Goal: Task Accomplishment & Management: Manage account settings

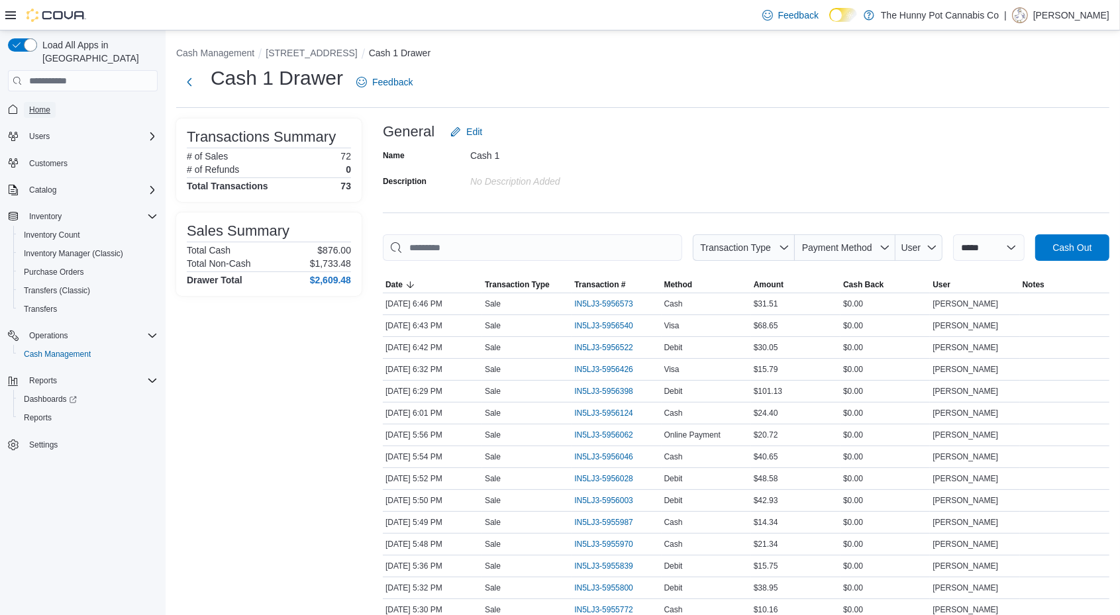
click at [31, 105] on span "Home" at bounding box center [39, 110] width 21 height 11
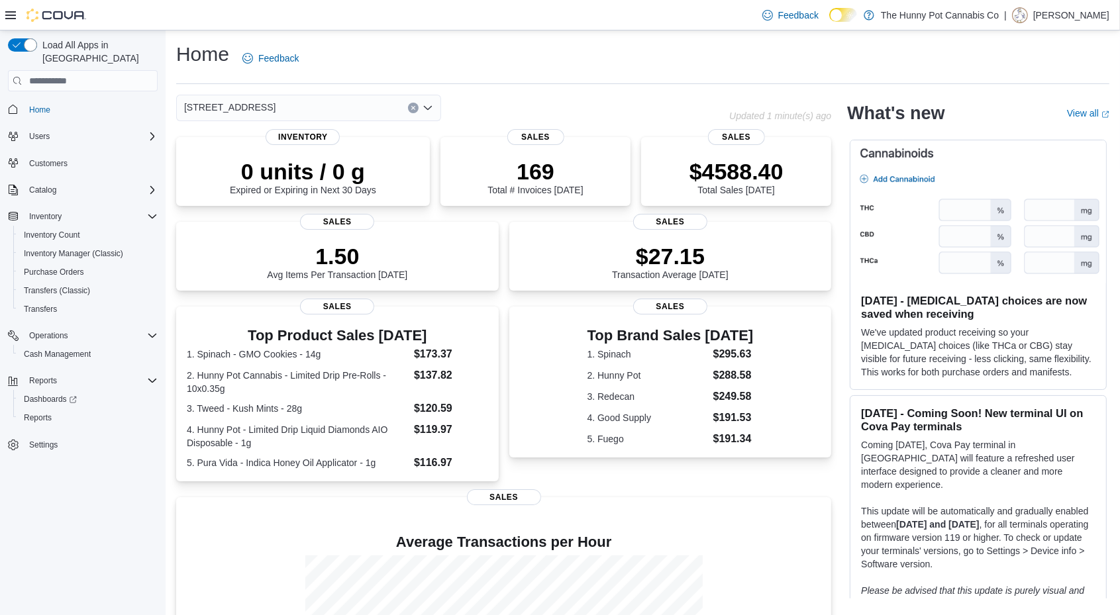
scroll to position [162, 0]
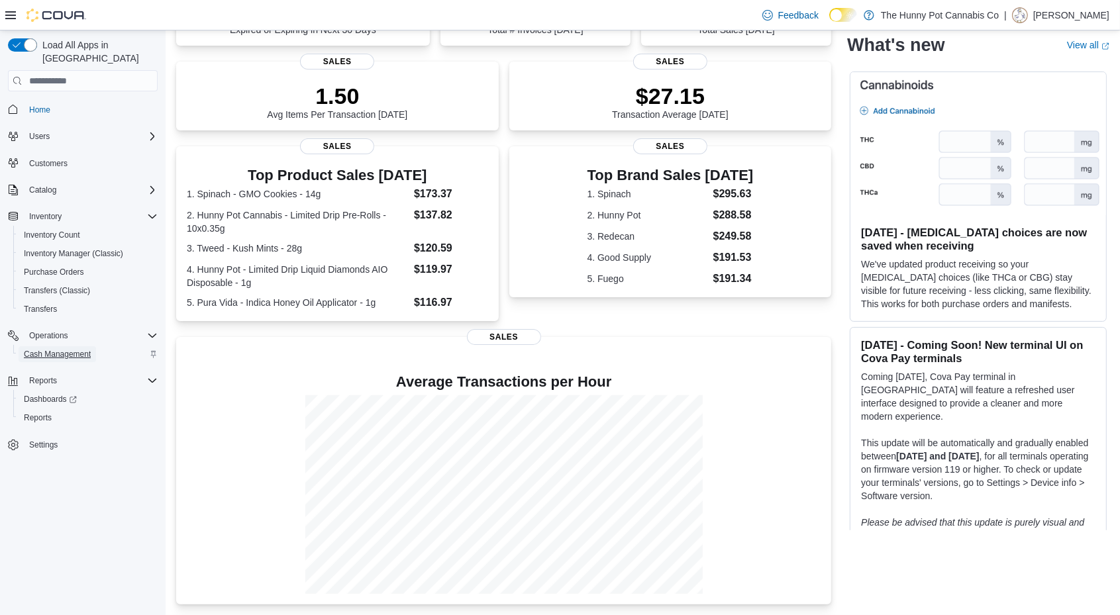
click at [90, 349] on span "Cash Management" at bounding box center [57, 354] width 67 height 11
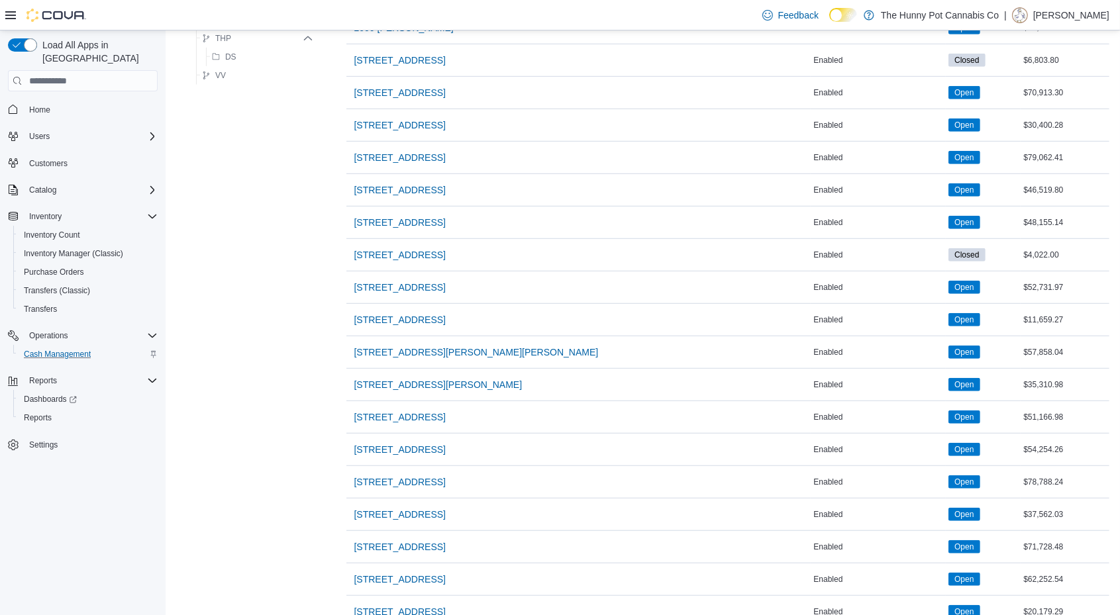
scroll to position [1037, 0]
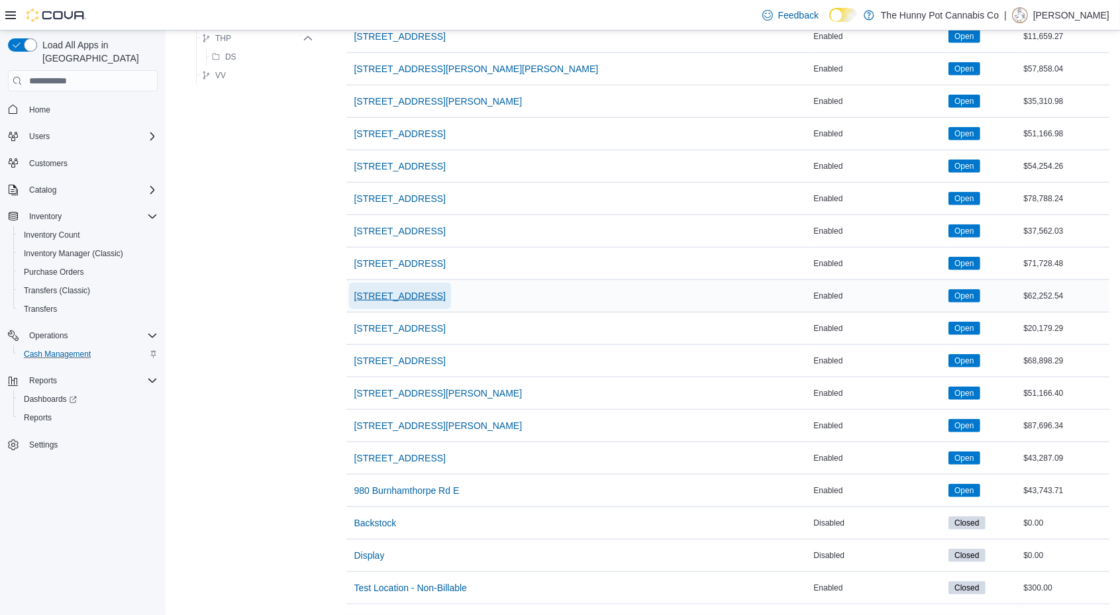
click at [402, 289] on span "[STREET_ADDRESS]" at bounding box center [399, 295] width 91 height 13
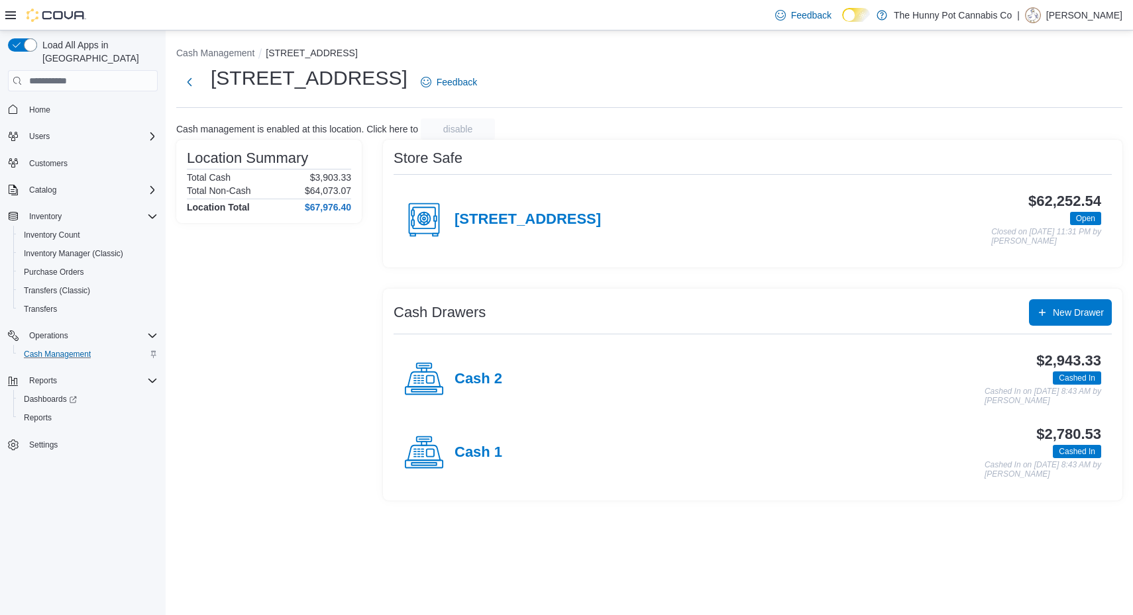
click at [477, 360] on div "Cash 2" at bounding box center [453, 380] width 98 height 40
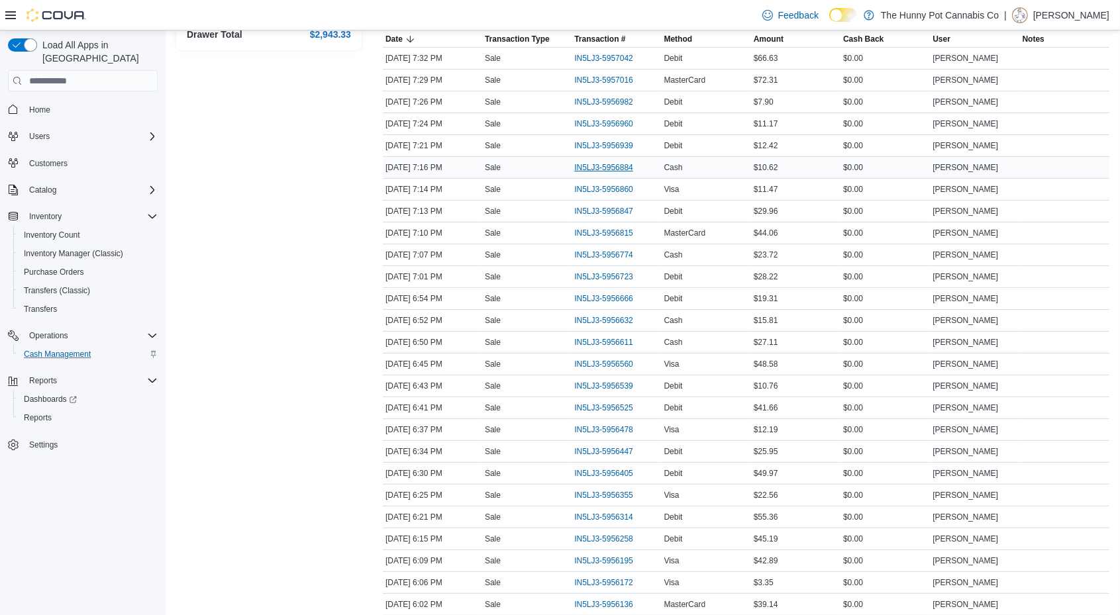
scroll to position [264, 0]
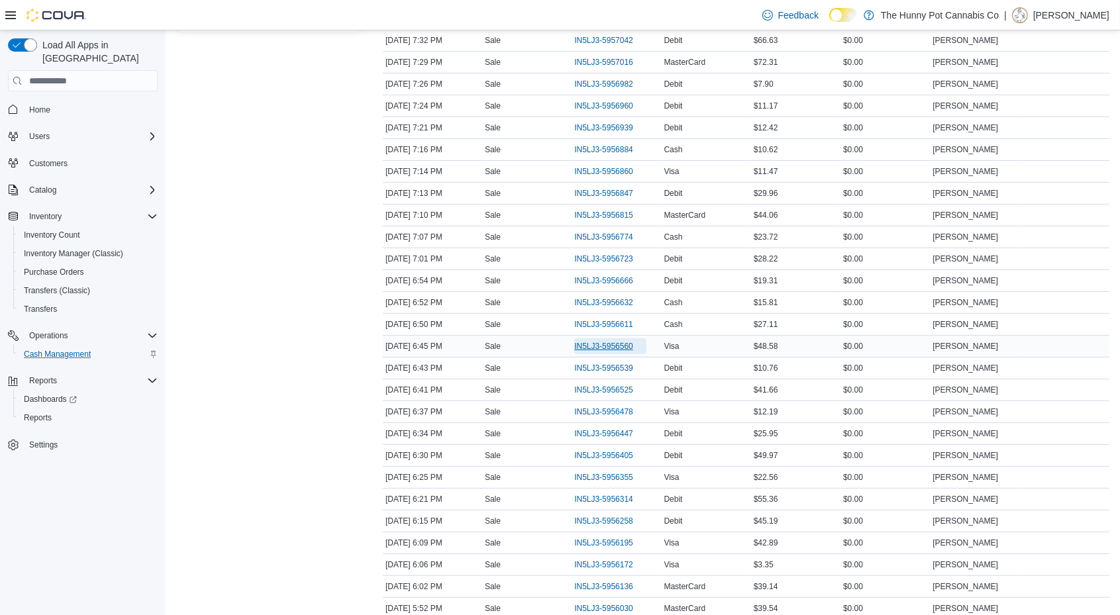
click at [590, 341] on span "IN5LJ3-5956560" at bounding box center [603, 346] width 59 height 11
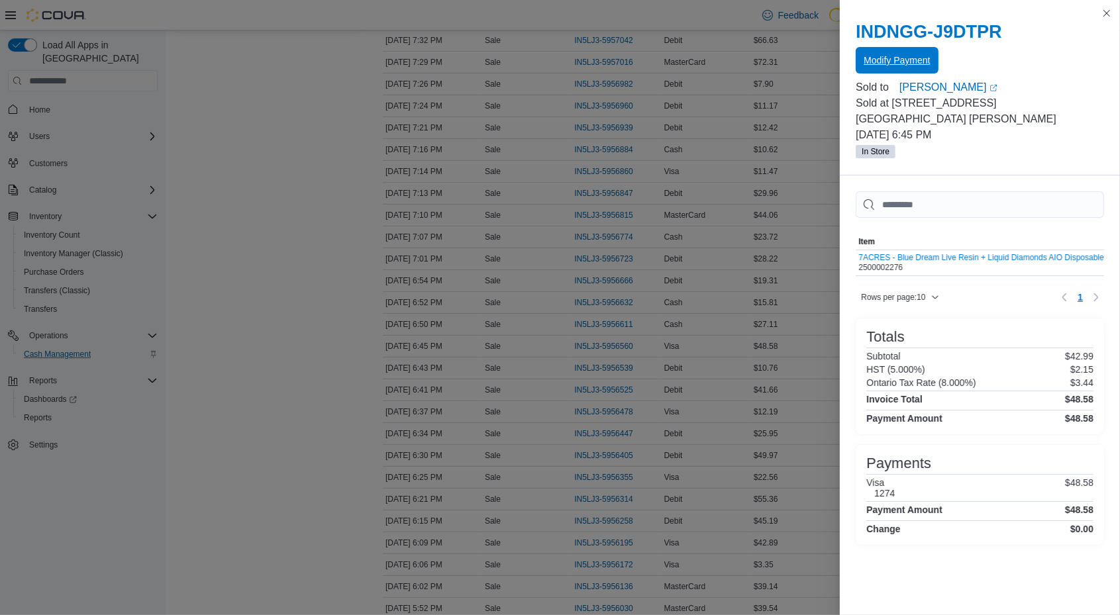
click at [880, 51] on span "Modify Payment" at bounding box center [897, 60] width 66 height 26
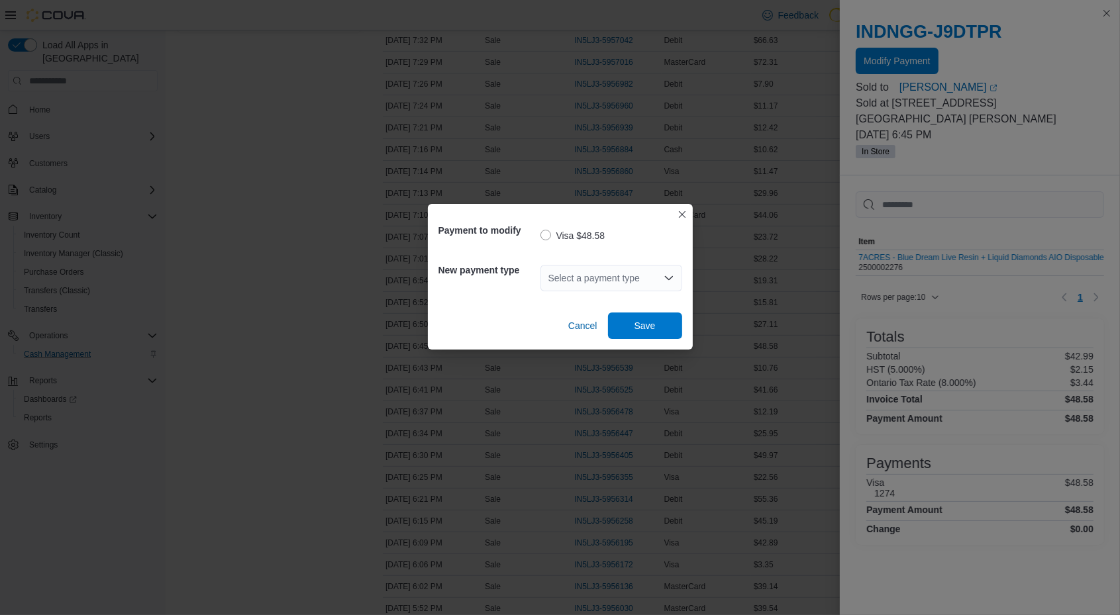
click at [601, 282] on div "Select a payment type" at bounding box center [612, 278] width 142 height 26
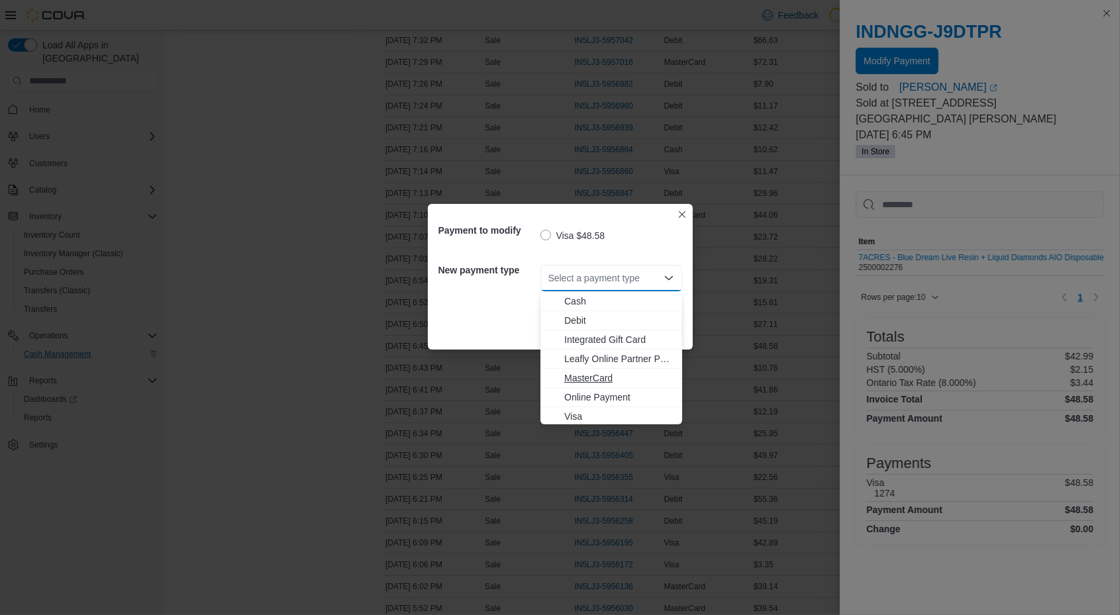
click at [601, 381] on span "MasterCard" at bounding box center [619, 378] width 110 height 13
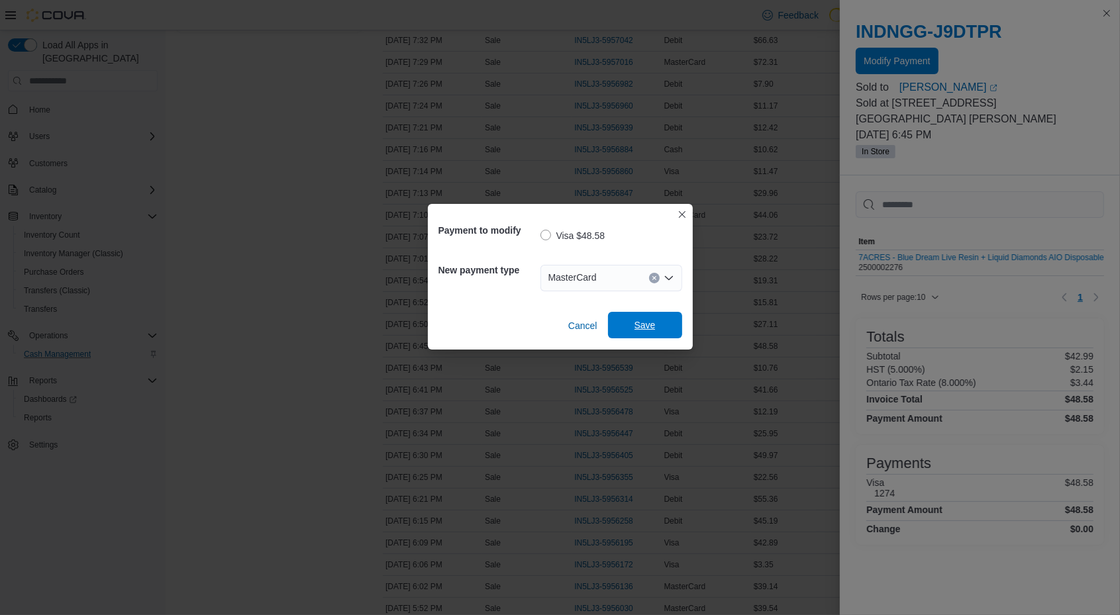
click at [635, 320] on span "Save" at bounding box center [645, 325] width 21 height 13
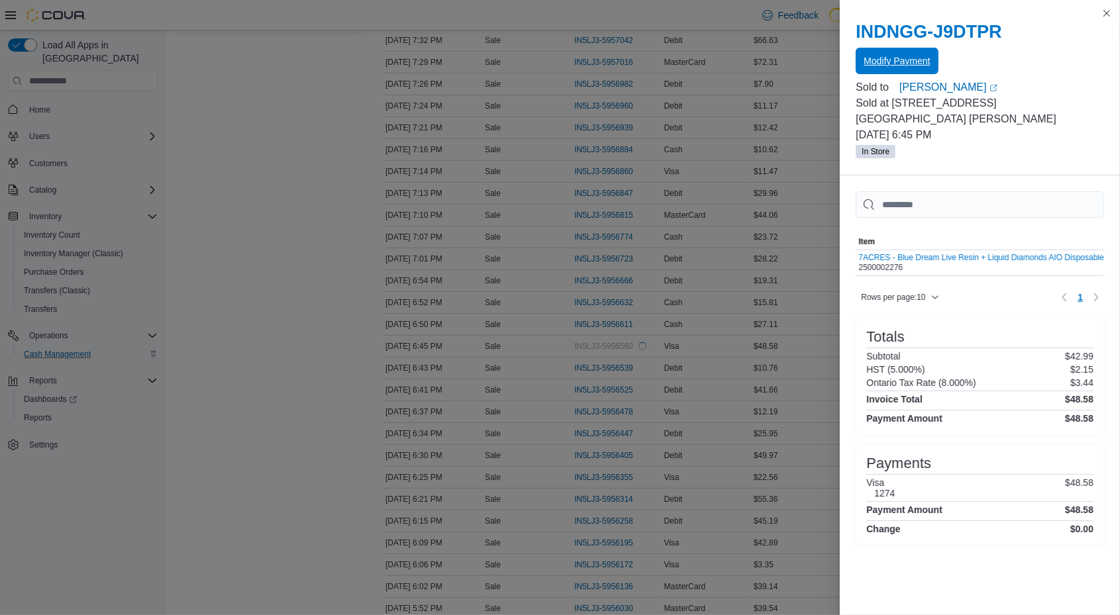
scroll to position [0, 0]
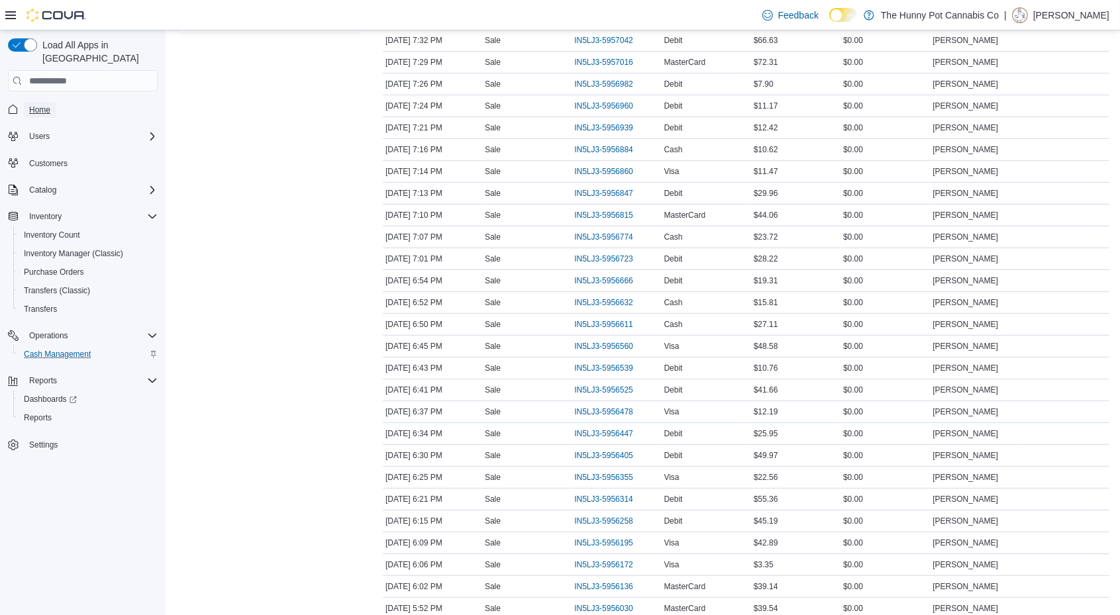
click at [35, 103] on span "Home" at bounding box center [39, 110] width 21 height 16
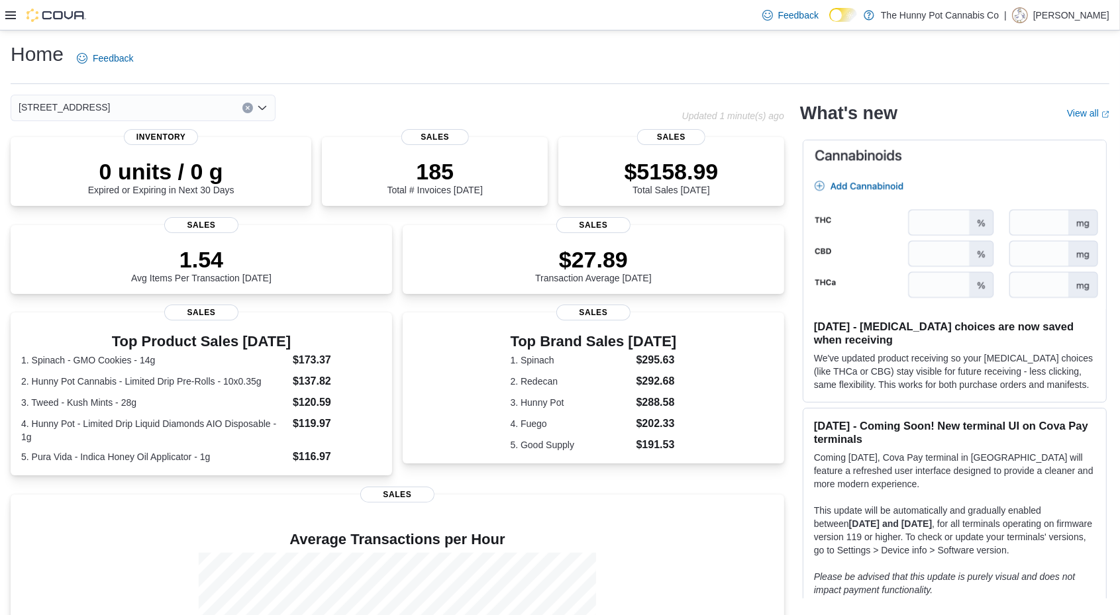
click at [7, 12] on icon at bounding box center [10, 15] width 11 height 8
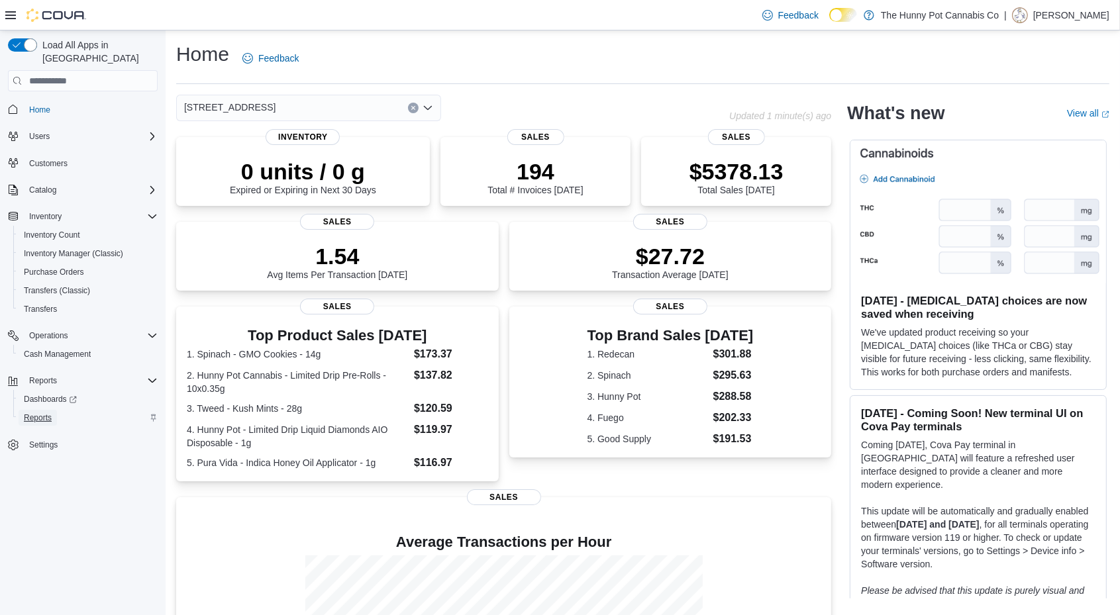
click at [34, 411] on span "Reports" at bounding box center [38, 418] width 28 height 16
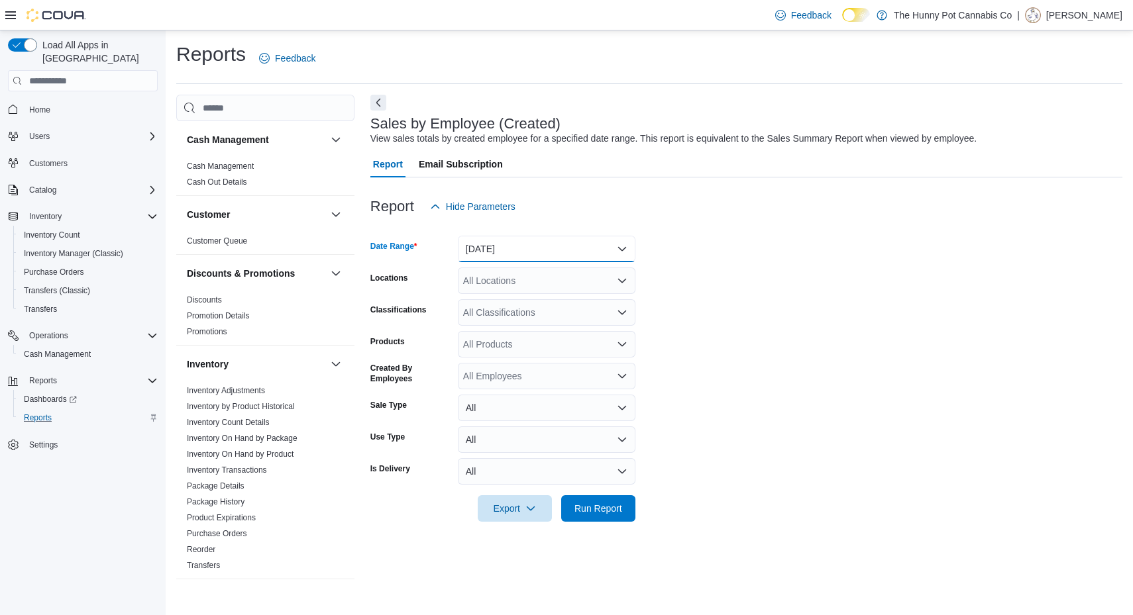
click at [513, 257] on button "[DATE]" at bounding box center [547, 249] width 178 height 26
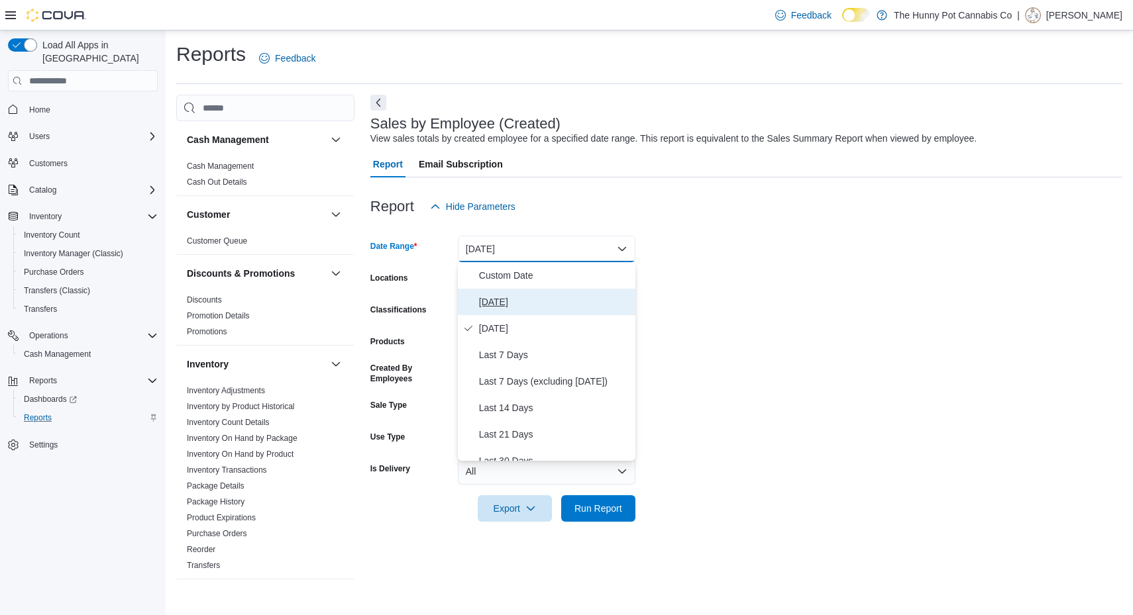
click at [494, 298] on span "[DATE]" at bounding box center [554, 302] width 151 height 16
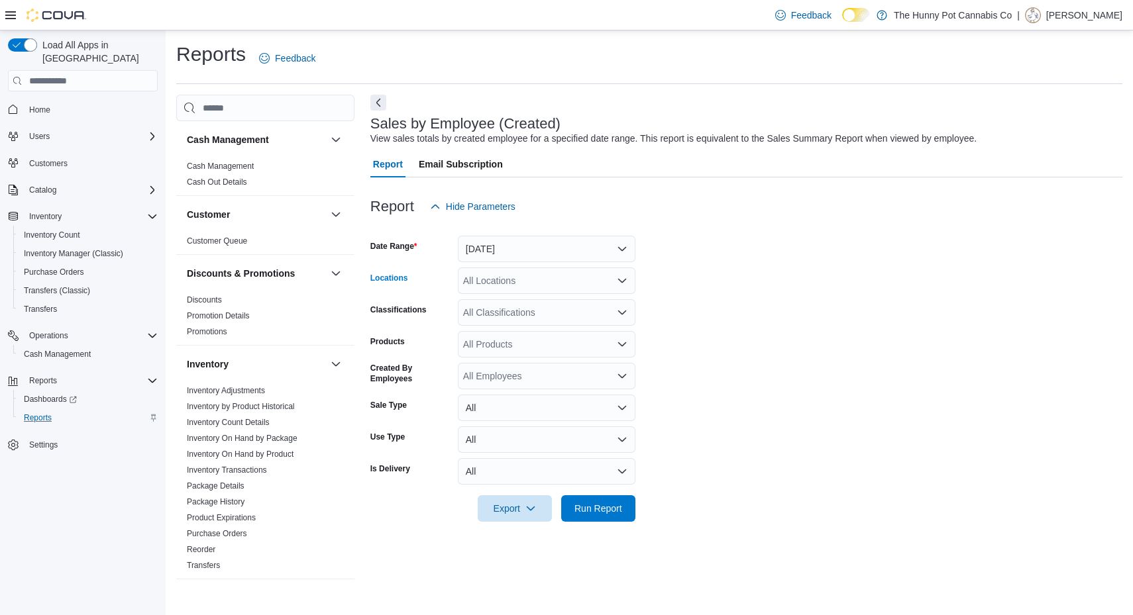
click at [497, 287] on div "All Locations" at bounding box center [547, 281] width 178 height 26
type input "****"
click at [516, 307] on span "[STREET_ADDRESS]" at bounding box center [538, 303] width 91 height 13
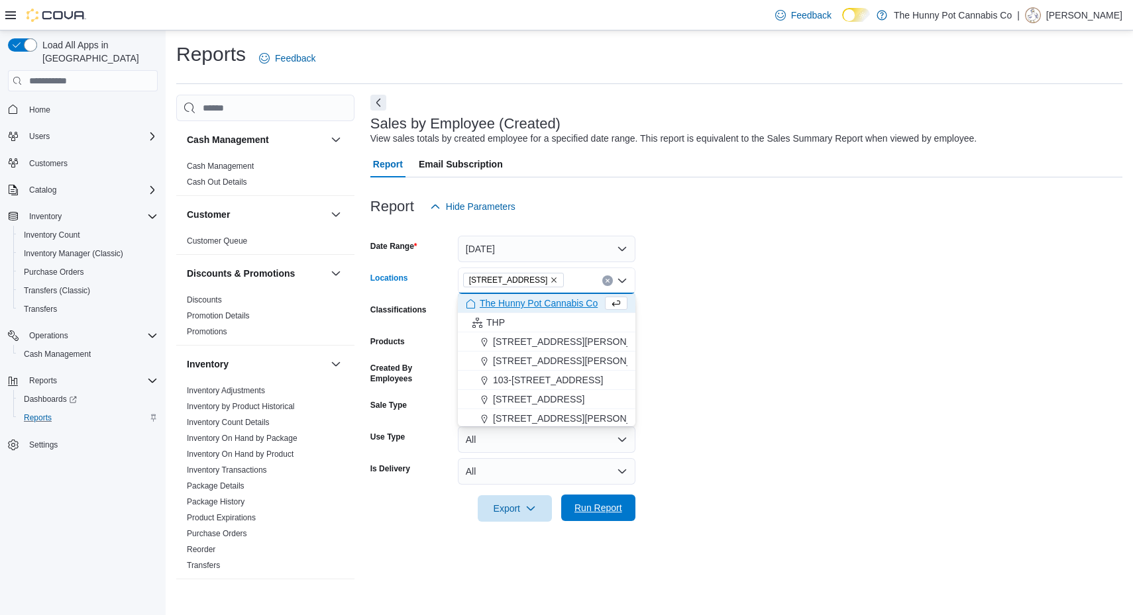
click at [600, 507] on span "Run Report" at bounding box center [598, 507] width 48 height 13
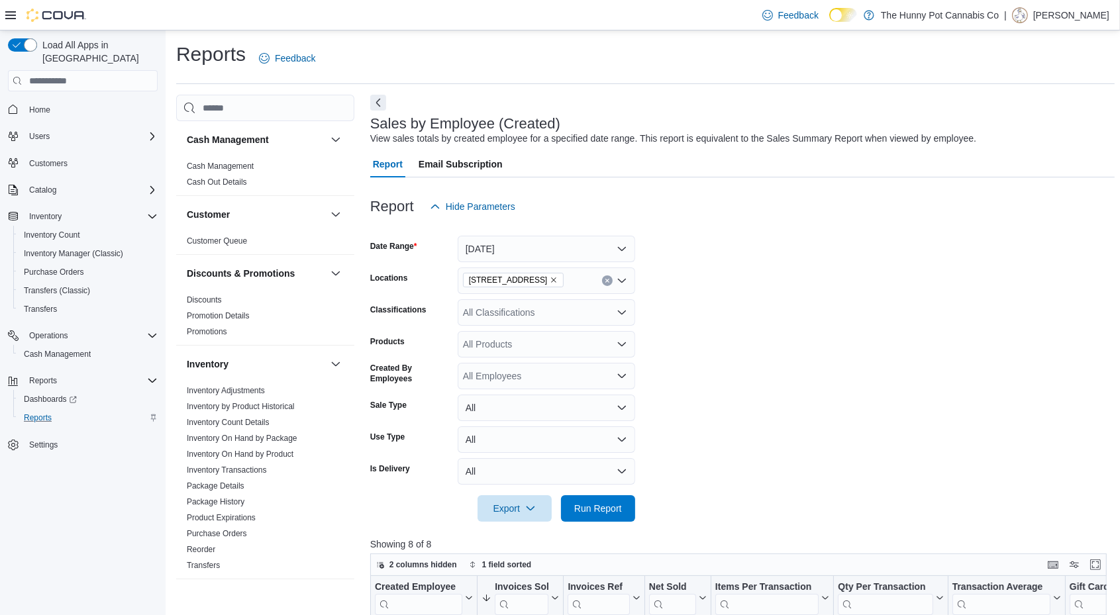
scroll to position [258, 0]
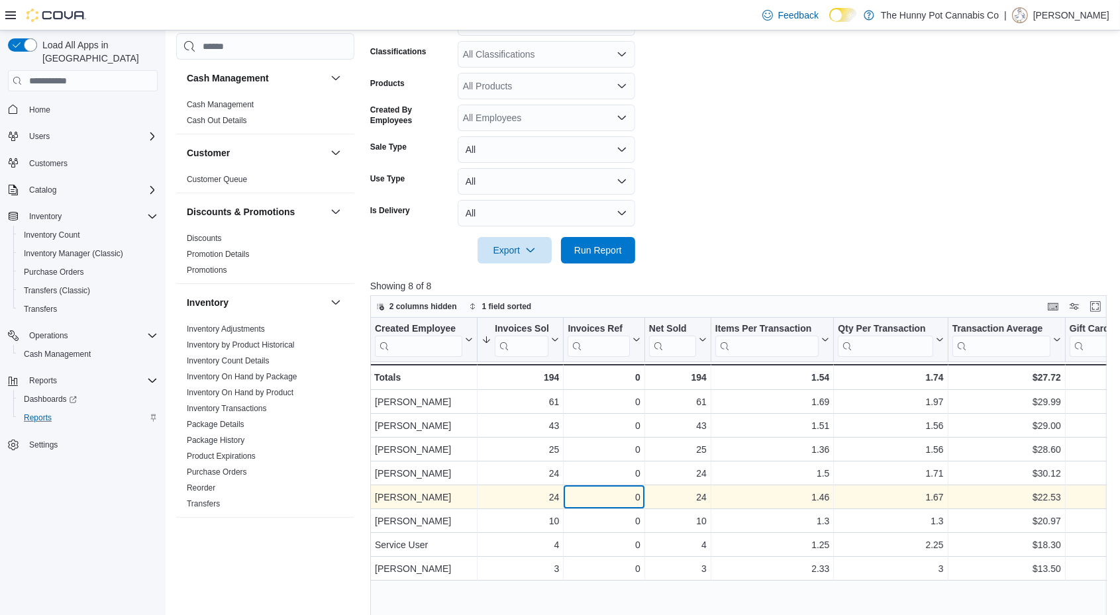
click at [580, 495] on div "0" at bounding box center [604, 498] width 72 height 16
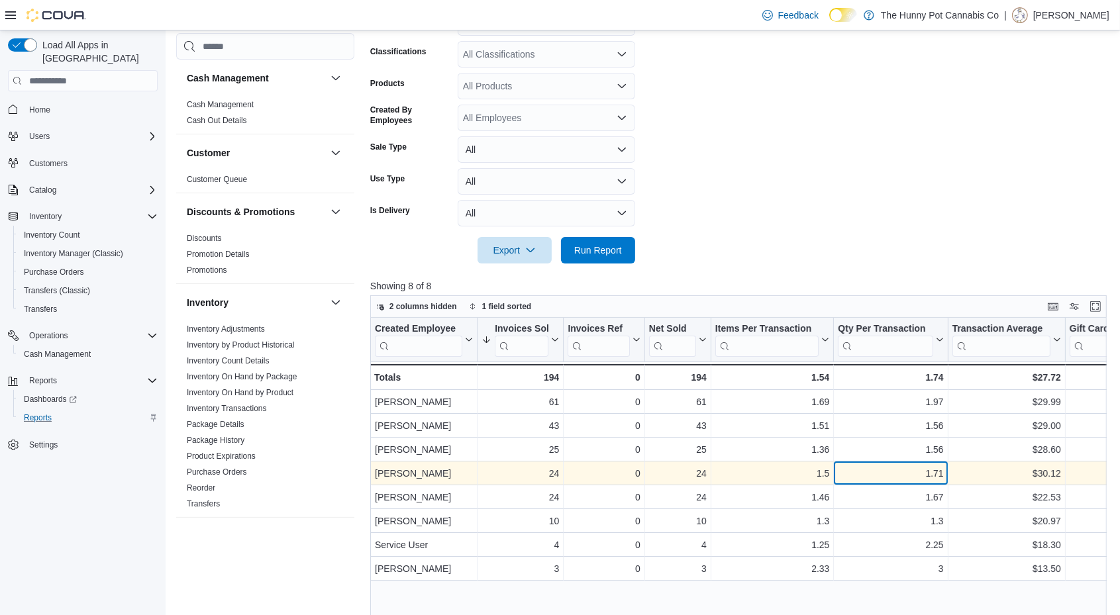
click at [904, 482] on div "1.71 - Qty Per Transaction, column 6, row 4" at bounding box center [891, 474] width 114 height 24
click at [996, 470] on div "$30.12" at bounding box center [1006, 474] width 109 height 16
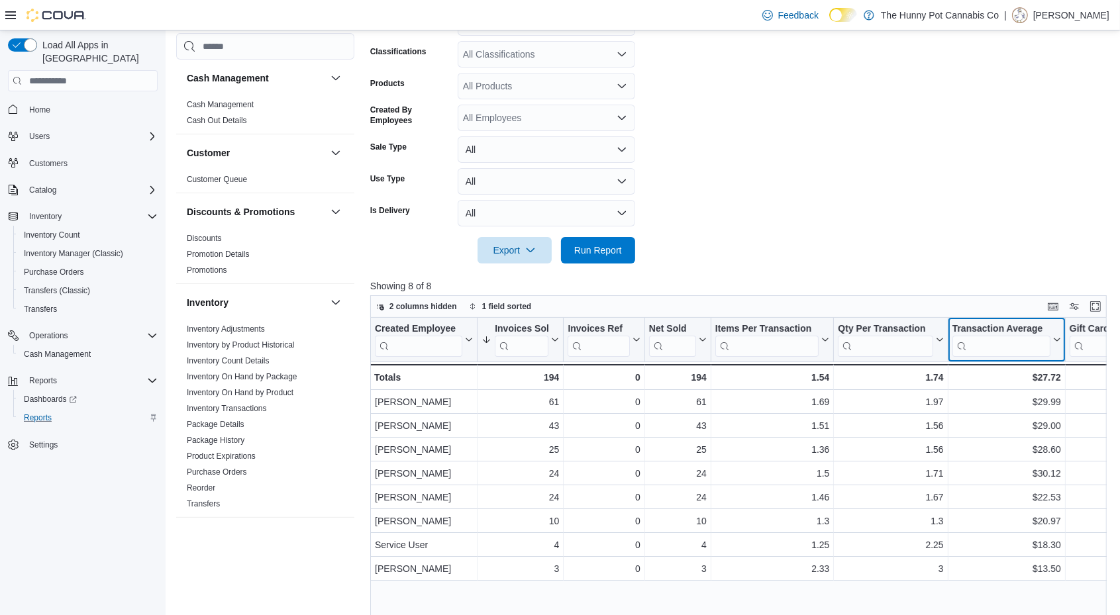
click at [1059, 338] on icon at bounding box center [1056, 341] width 11 height 8
click at [1021, 402] on span "Sort High-Low" at bounding box center [1016, 406] width 50 height 11
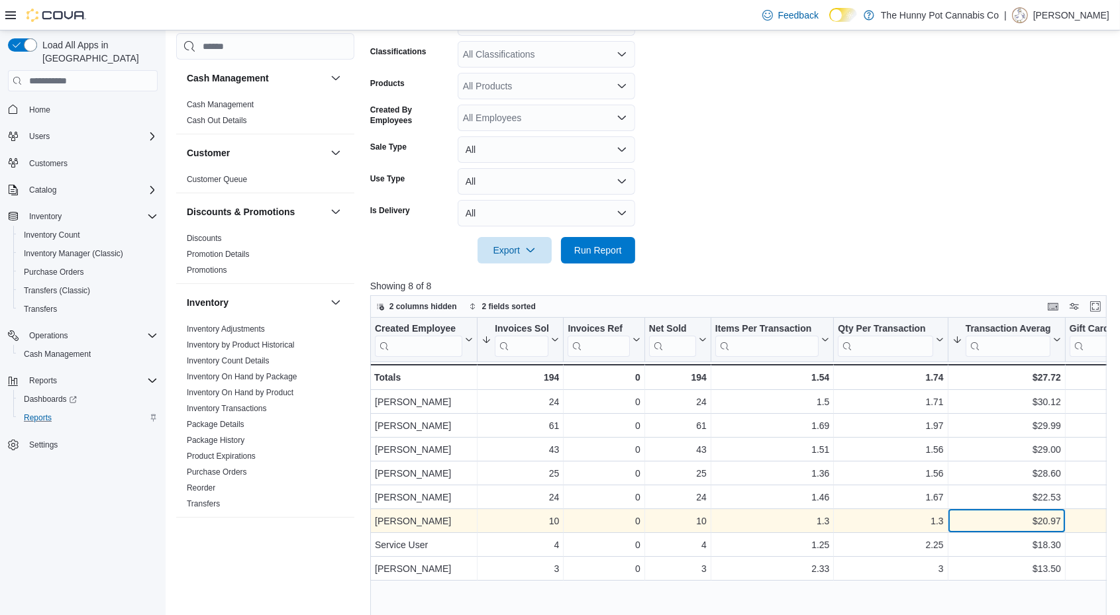
click at [1050, 514] on div "$20.97" at bounding box center [1006, 522] width 109 height 16
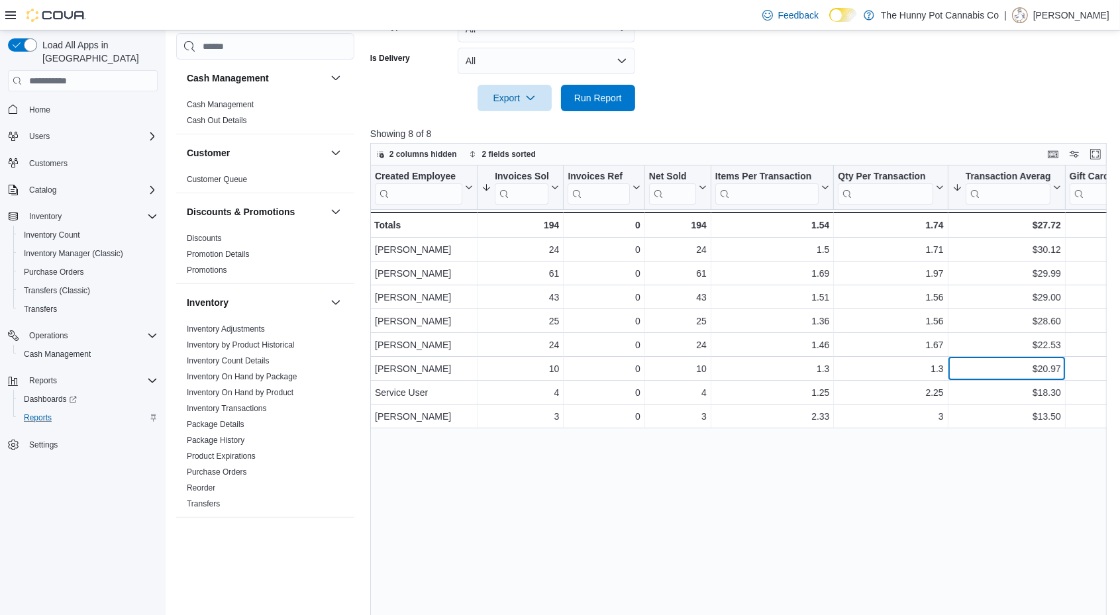
scroll to position [411, 0]
click at [44, 99] on button "Home" at bounding box center [83, 108] width 160 height 19
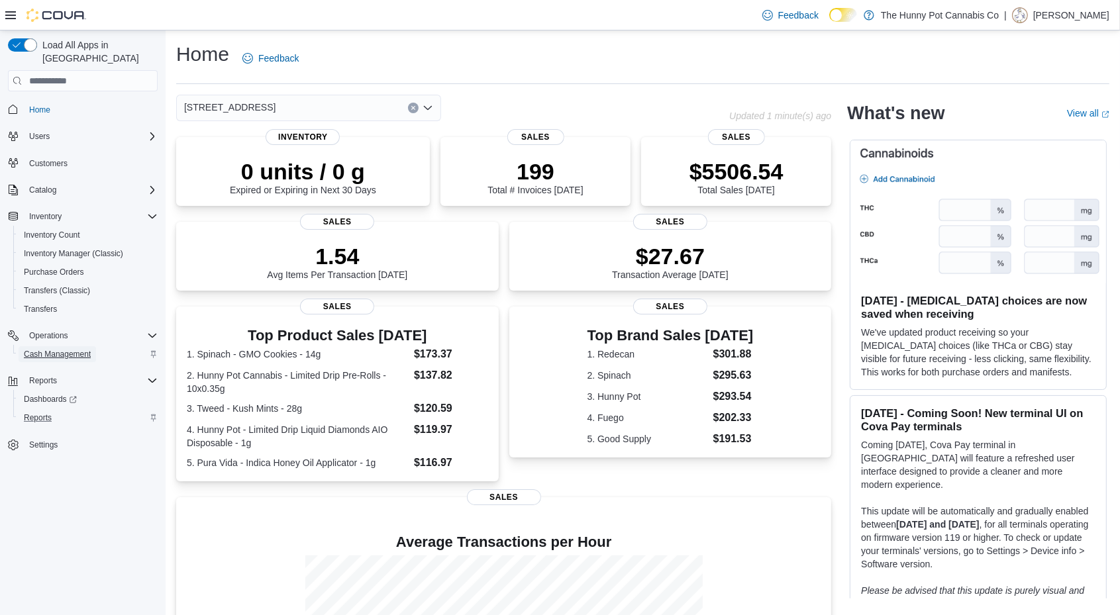
click at [59, 349] on span "Cash Management" at bounding box center [57, 354] width 67 height 11
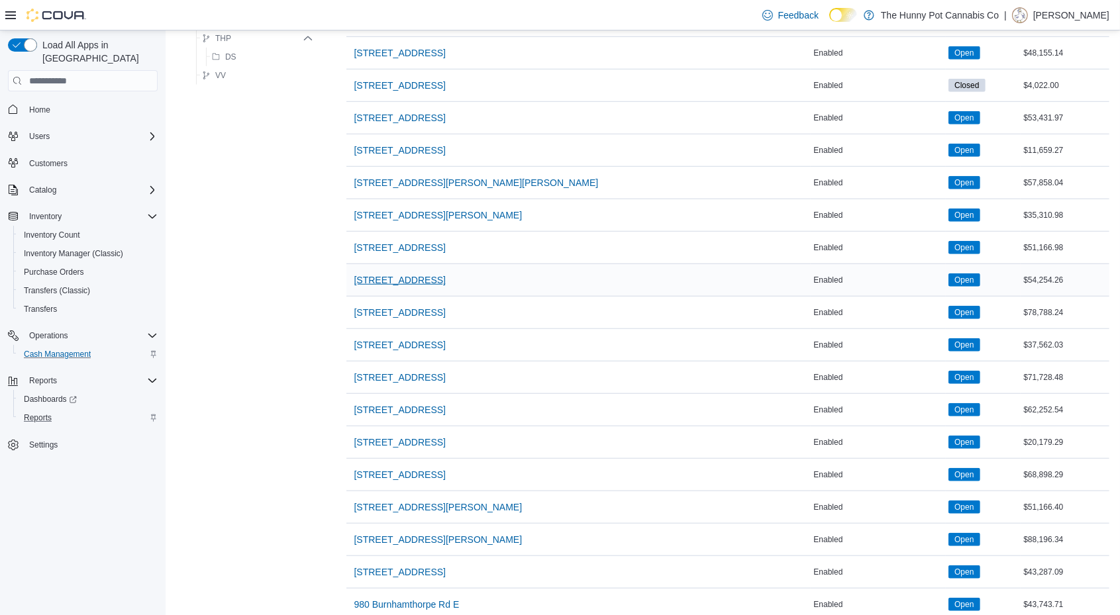
scroll to position [923, 0]
click at [394, 403] on span "[STREET_ADDRESS]" at bounding box center [399, 409] width 91 height 13
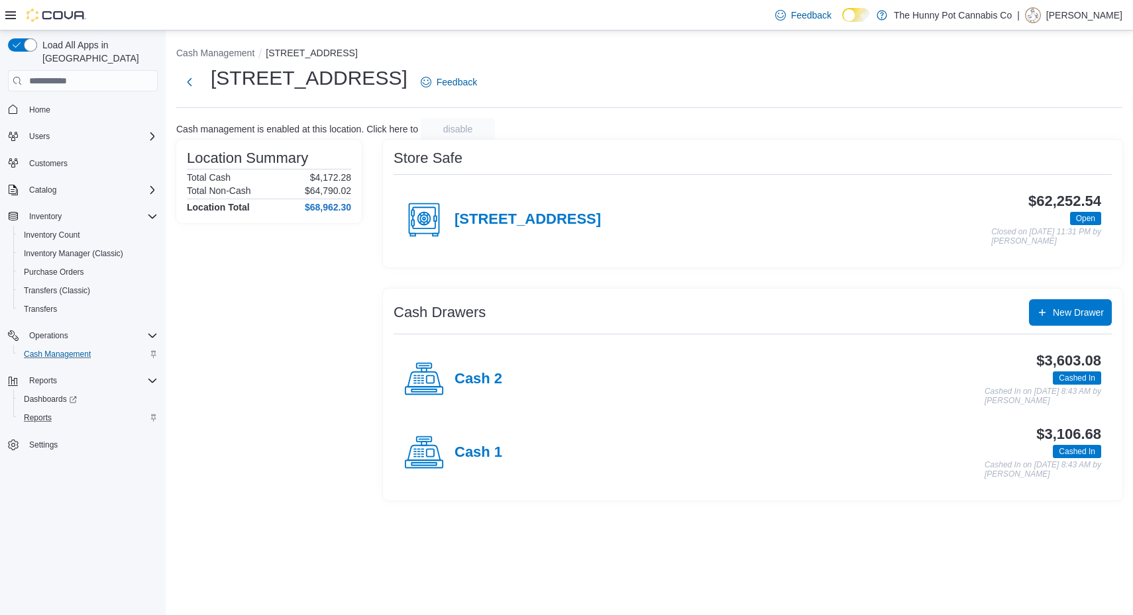
click at [482, 366] on div "Cash 2" at bounding box center [453, 380] width 98 height 40
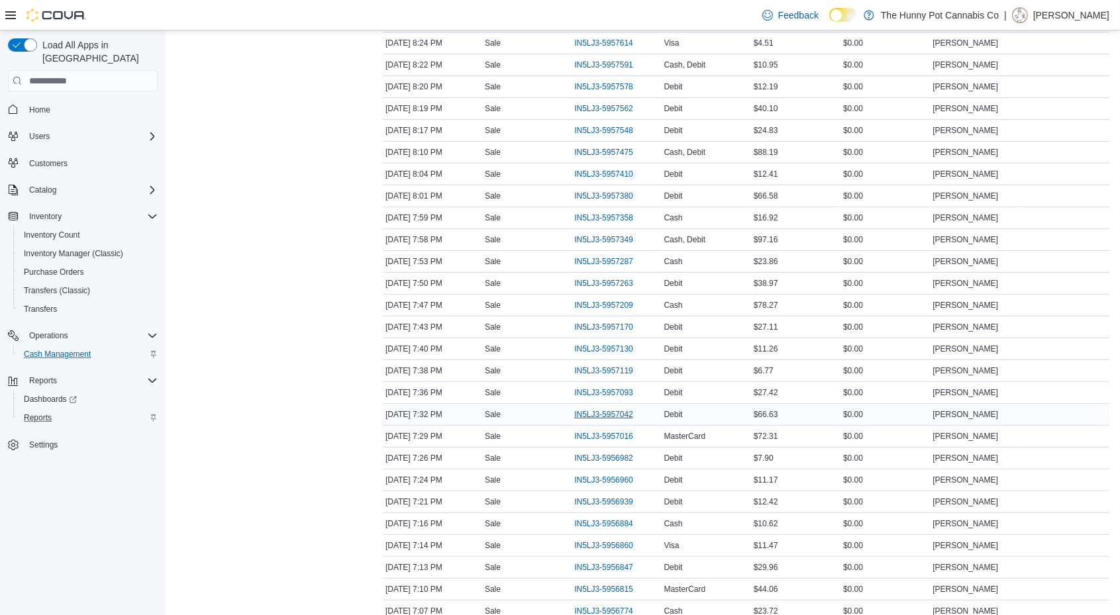
scroll to position [328, 0]
click at [607, 539] on span "IN5LJ3-5956860" at bounding box center [603, 544] width 59 height 11
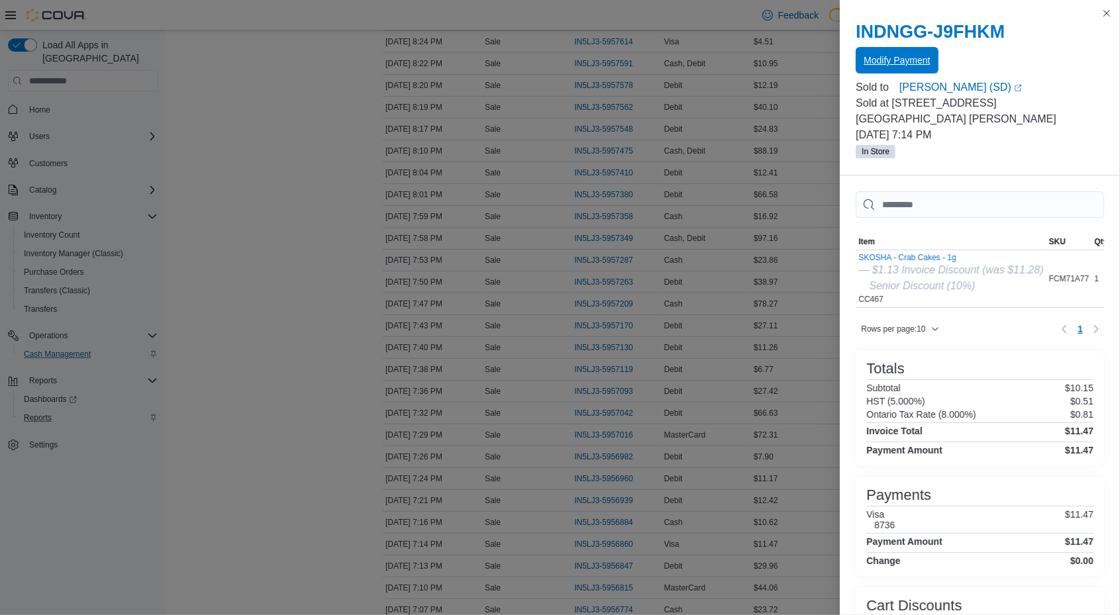
click at [892, 60] on span "Modify Payment" at bounding box center [897, 60] width 66 height 13
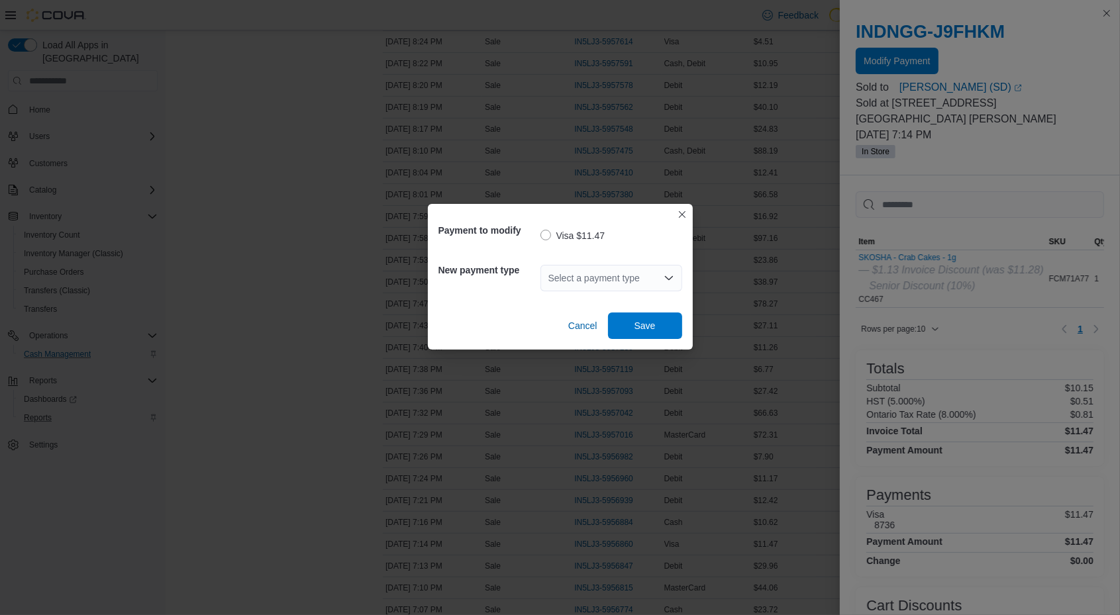
click at [553, 276] on div "Select a payment type" at bounding box center [612, 278] width 142 height 26
click at [925, 297] on div "Payment to modify Visa $11.47 New payment type Select a payment type Cancel Save" at bounding box center [560, 307] width 1120 height 615
click at [966, 389] on div "Payment to modify Visa $11.47 New payment type Select a payment type Cancel Save" at bounding box center [560, 307] width 1120 height 615
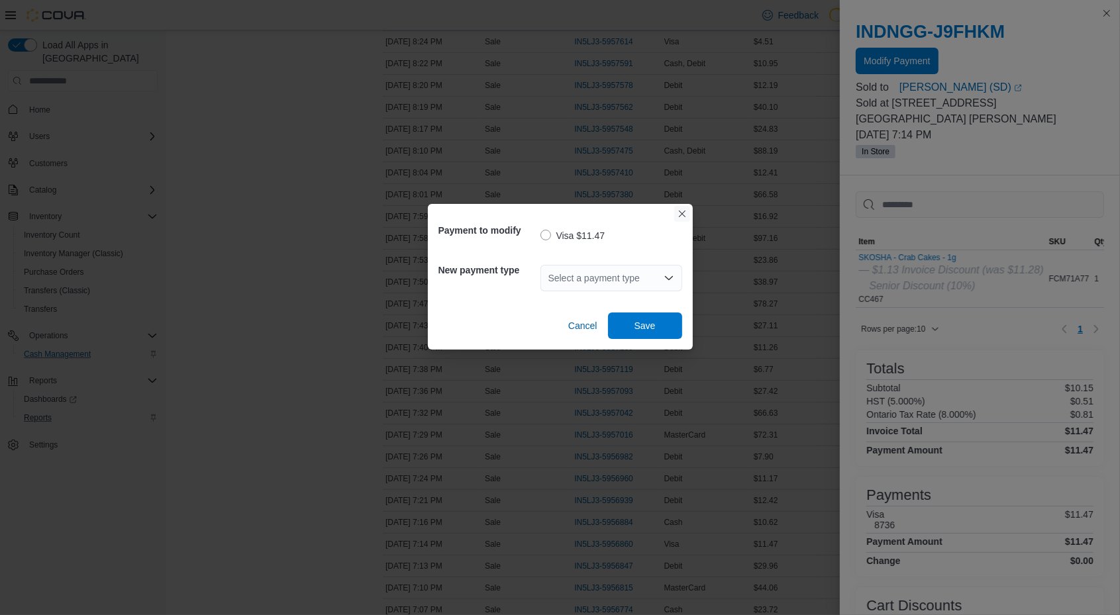
click at [683, 215] on button "Closes this modal window" at bounding box center [682, 214] width 16 height 16
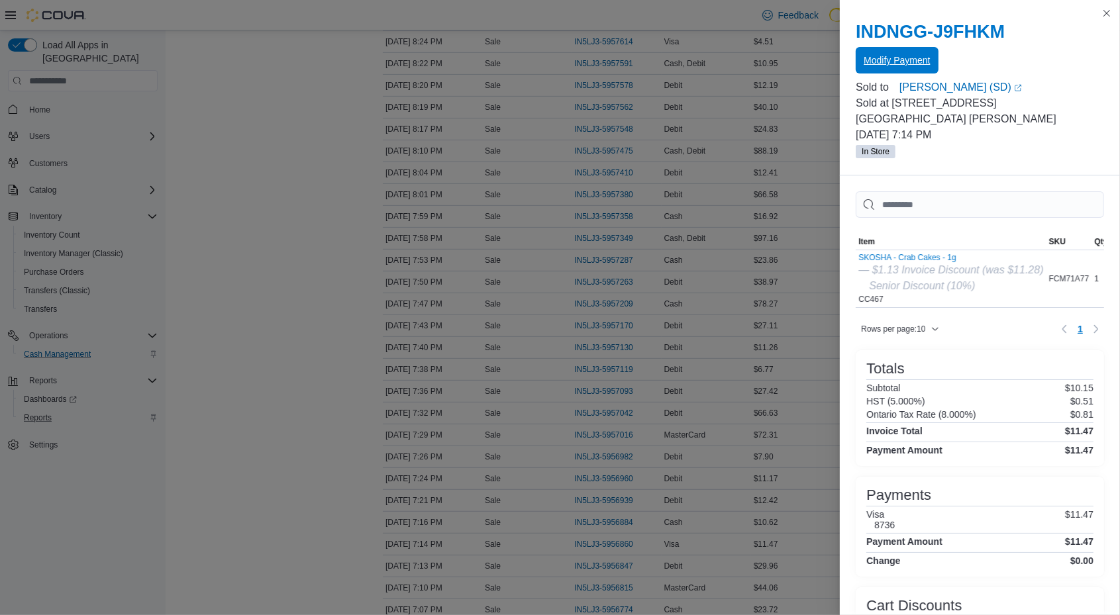
click at [874, 58] on span "Modify Payment" at bounding box center [897, 60] width 66 height 13
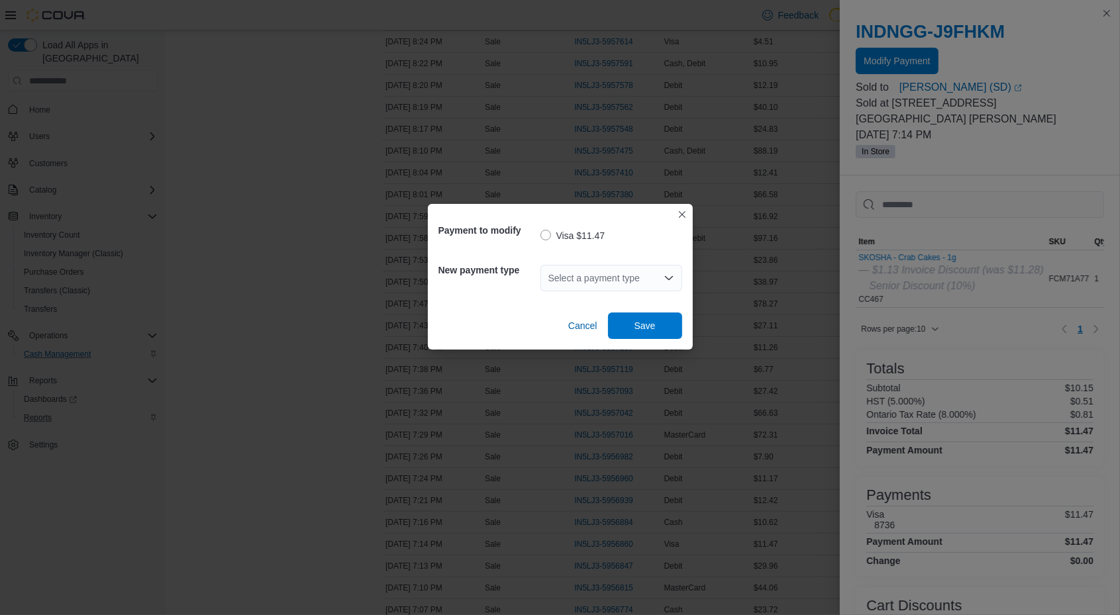
click at [617, 273] on div "Select a payment type" at bounding box center [612, 278] width 142 height 26
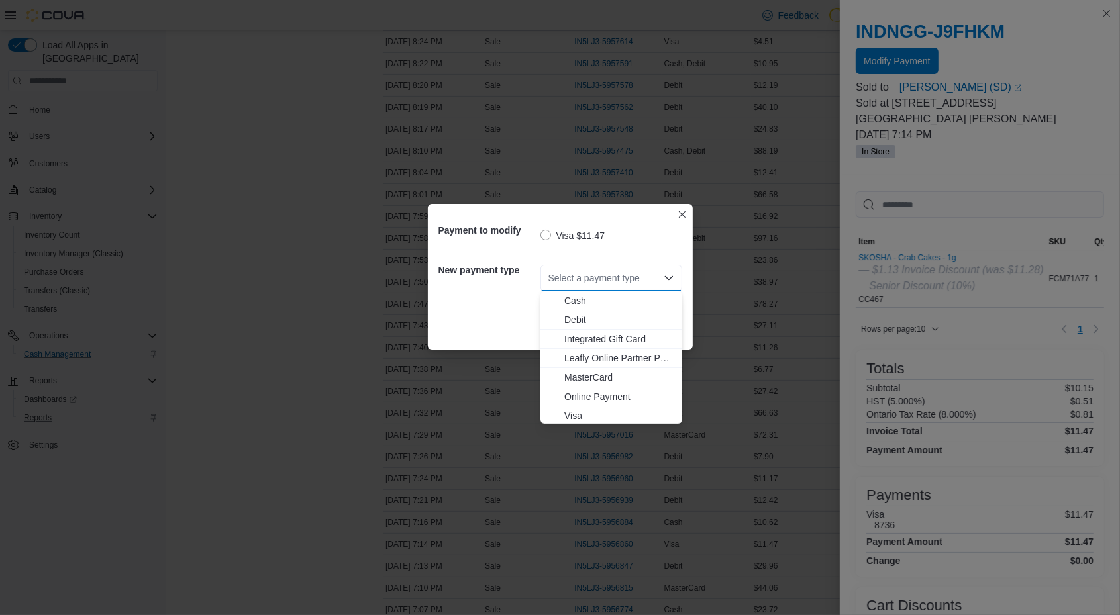
click at [615, 327] on span "Debit" at bounding box center [619, 319] width 110 height 13
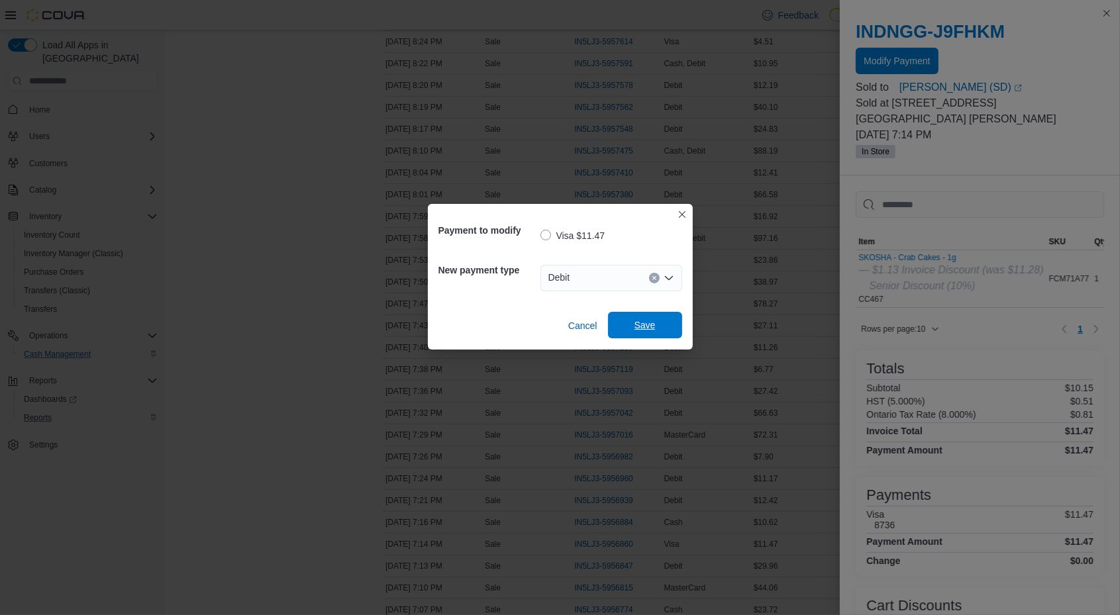
click at [633, 325] on span "Save" at bounding box center [645, 325] width 58 height 26
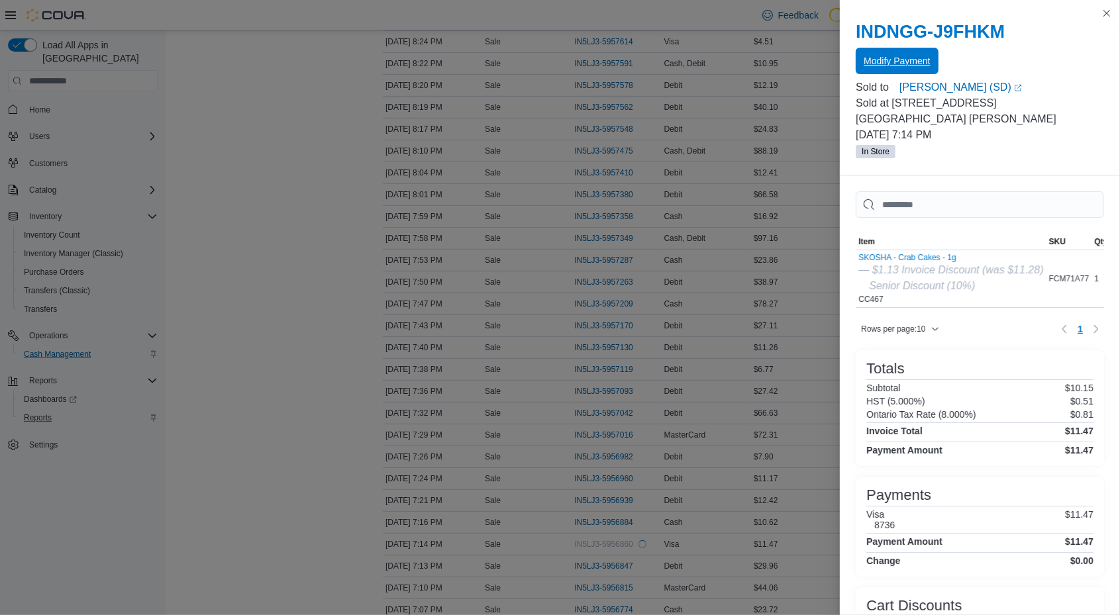
scroll to position [0, 0]
